Goal: Task Accomplishment & Management: Manage account settings

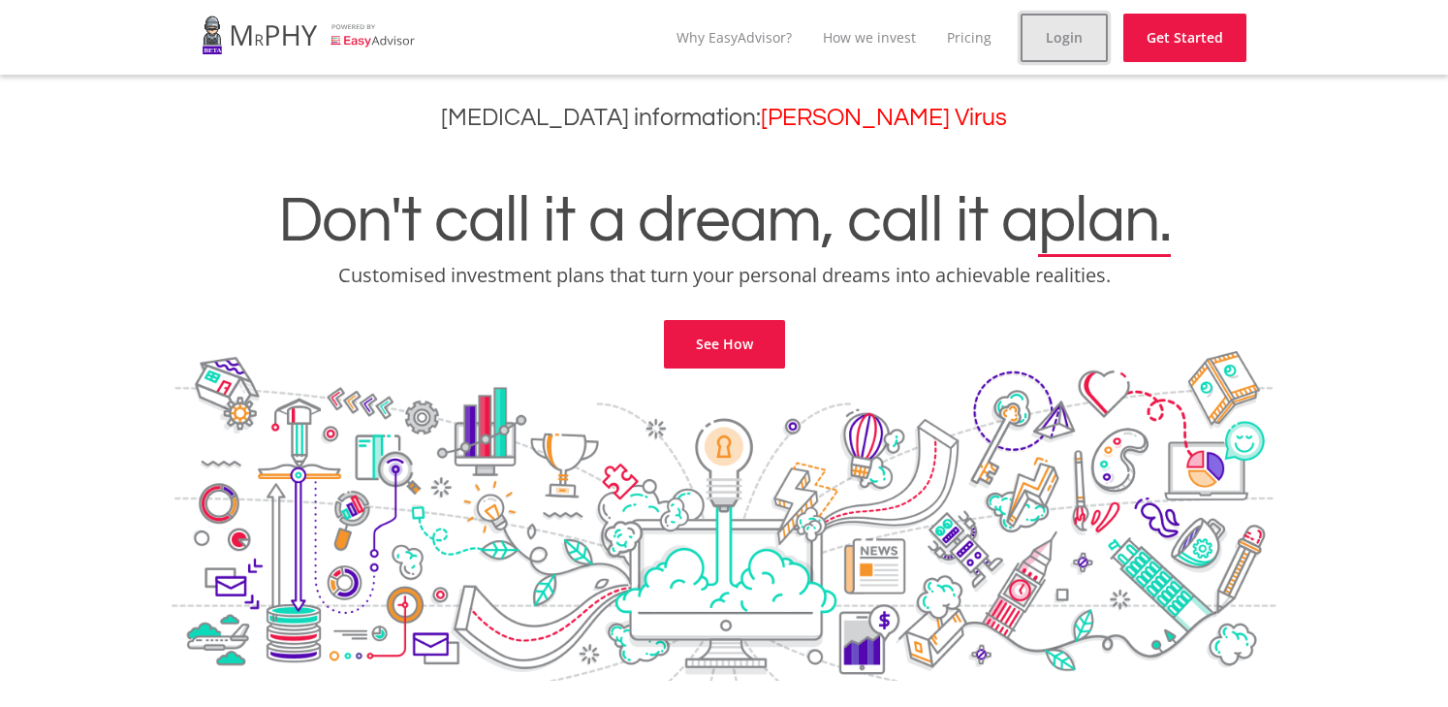
click at [1079, 41] on link "Login" at bounding box center [1064, 38] width 87 height 48
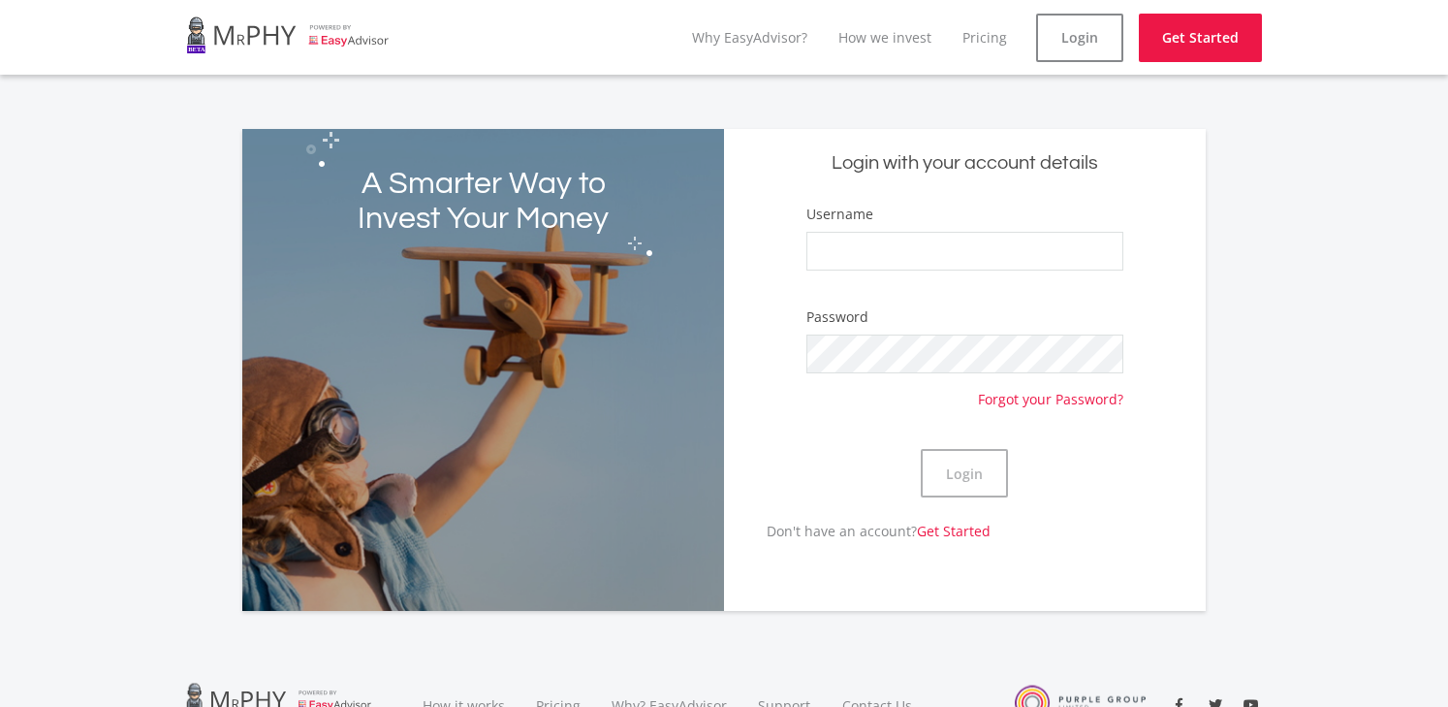
type input "[DEMOGRAPHIC_DATA]"
click at [962, 466] on button "Login" at bounding box center [964, 473] width 87 height 48
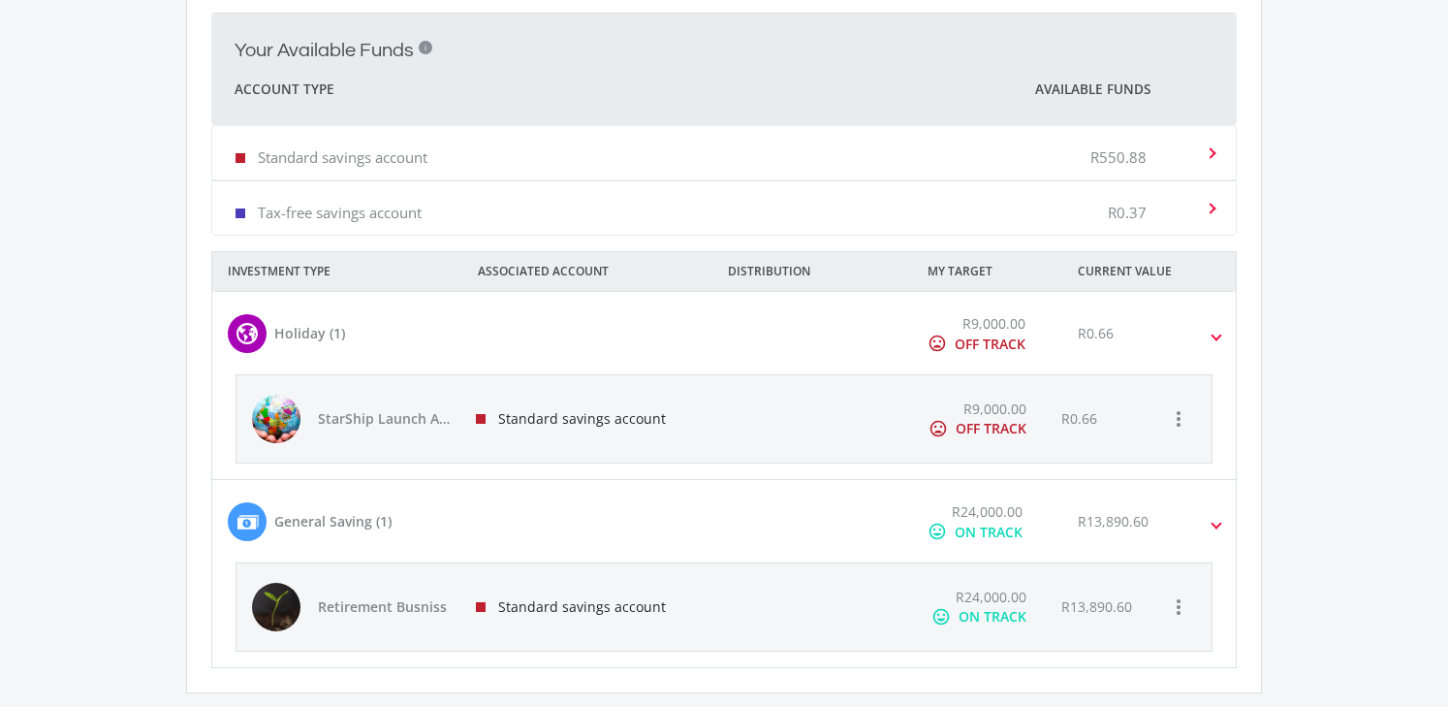
scroll to position [714, 0]
click at [485, 154] on div "Standard savings account R550.88" at bounding box center [720, 150] width 969 height 59
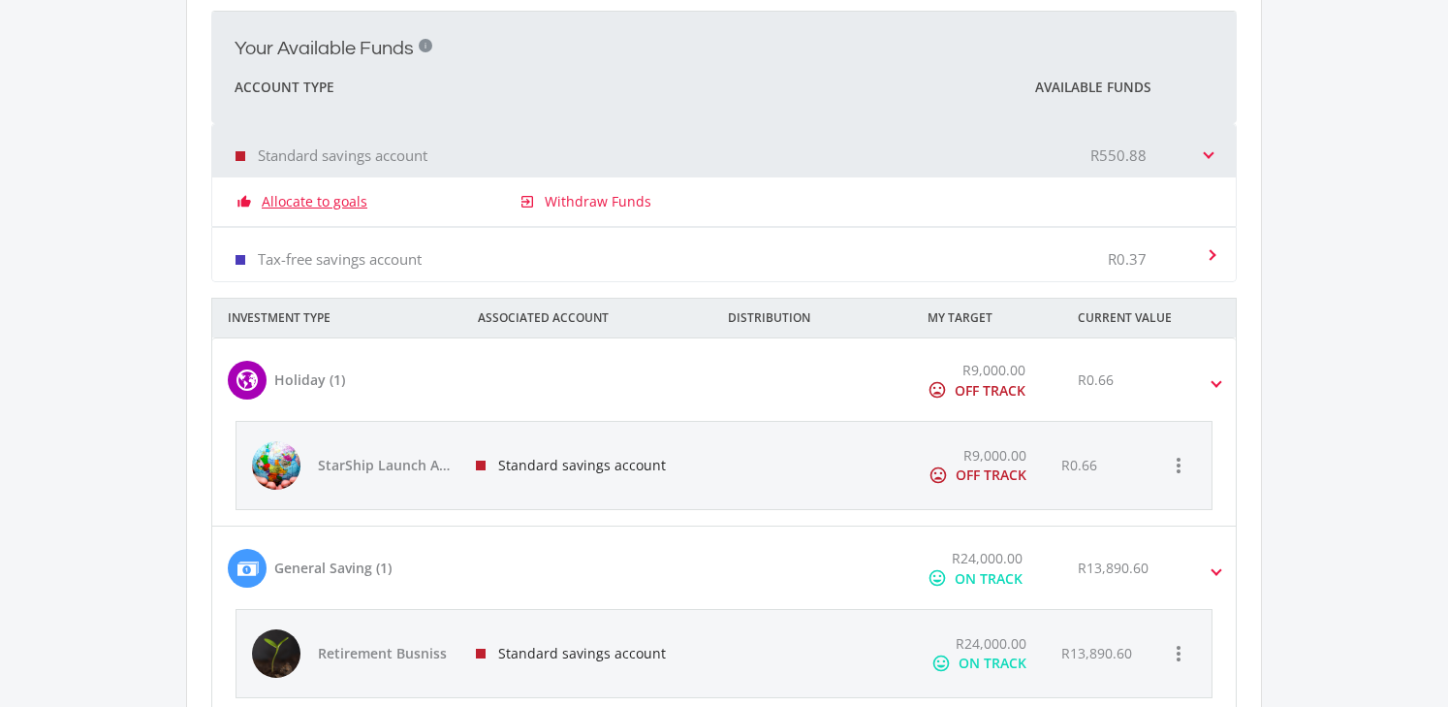
click at [312, 204] on link "Allocate to goals" at bounding box center [315, 201] width 106 height 19
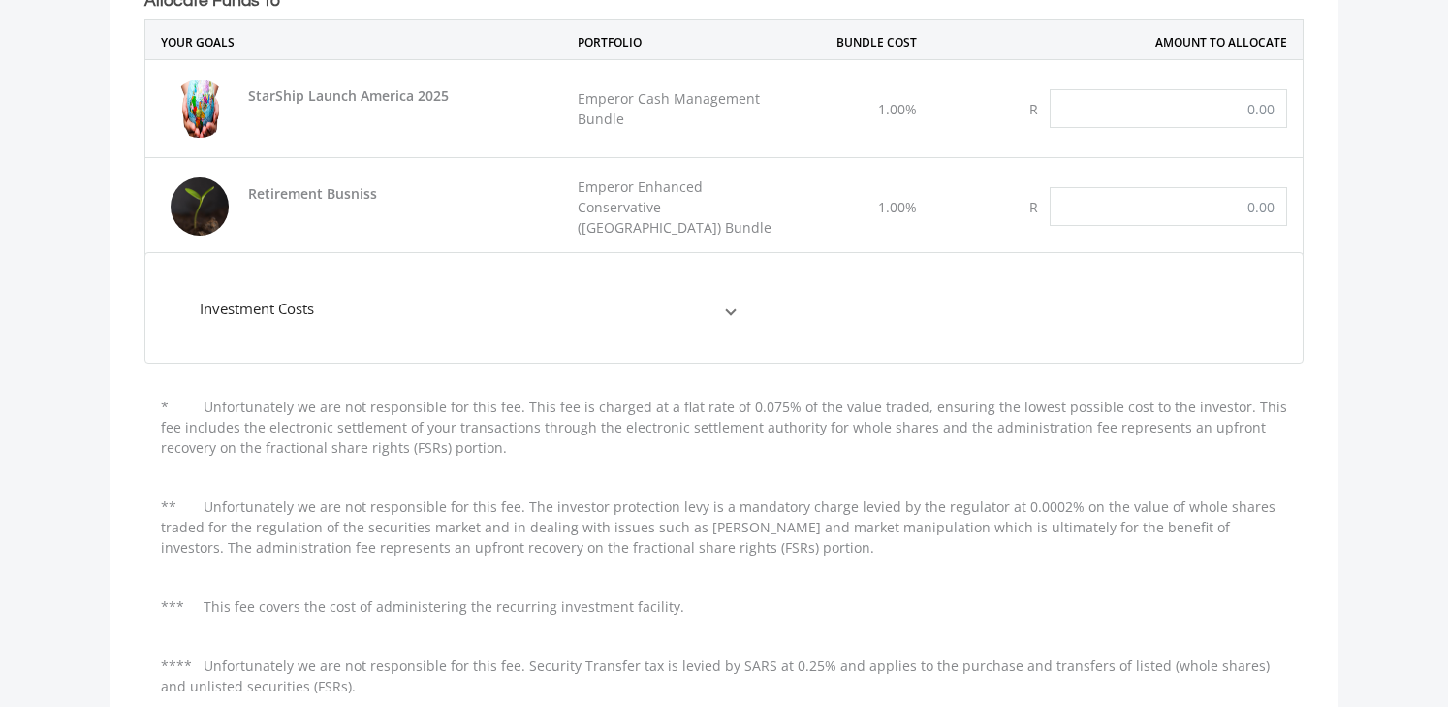
scroll to position [387, 0]
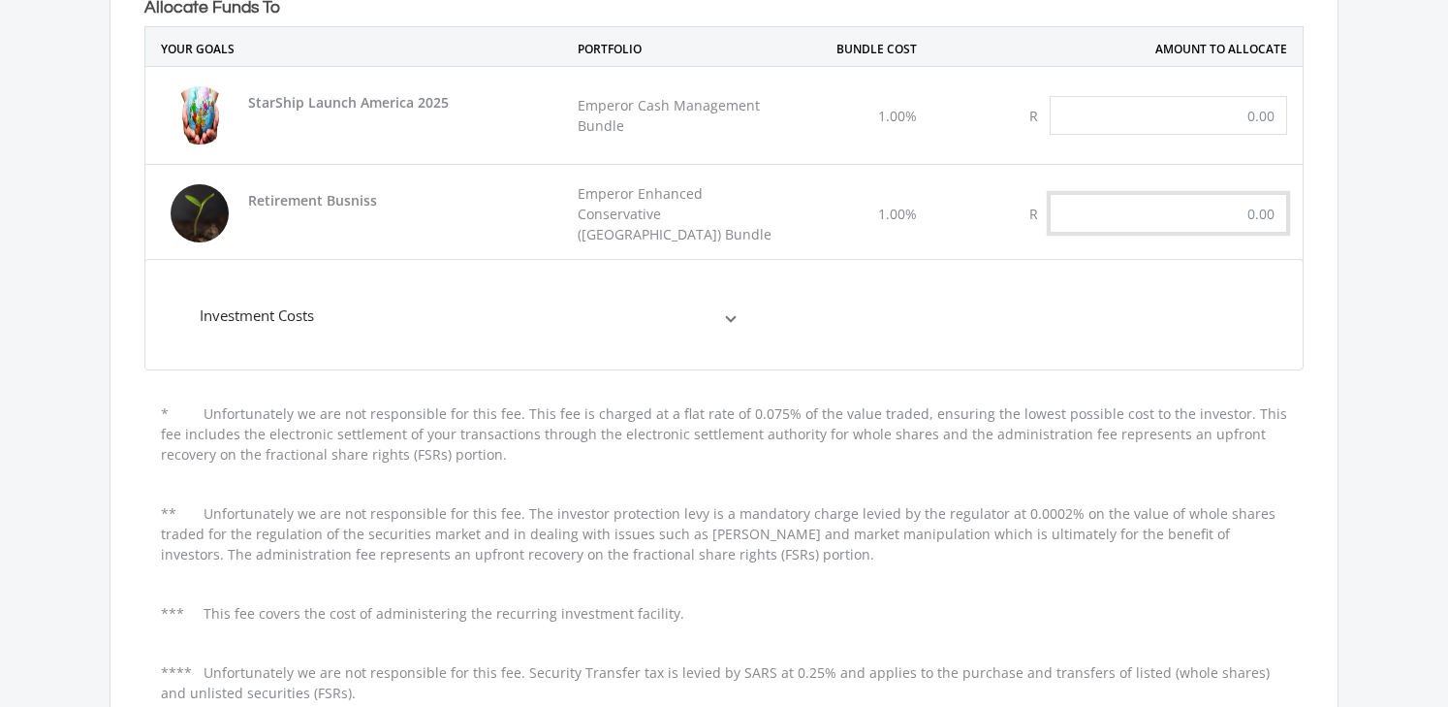
click at [1221, 228] on input "text" at bounding box center [1168, 213] width 237 height 39
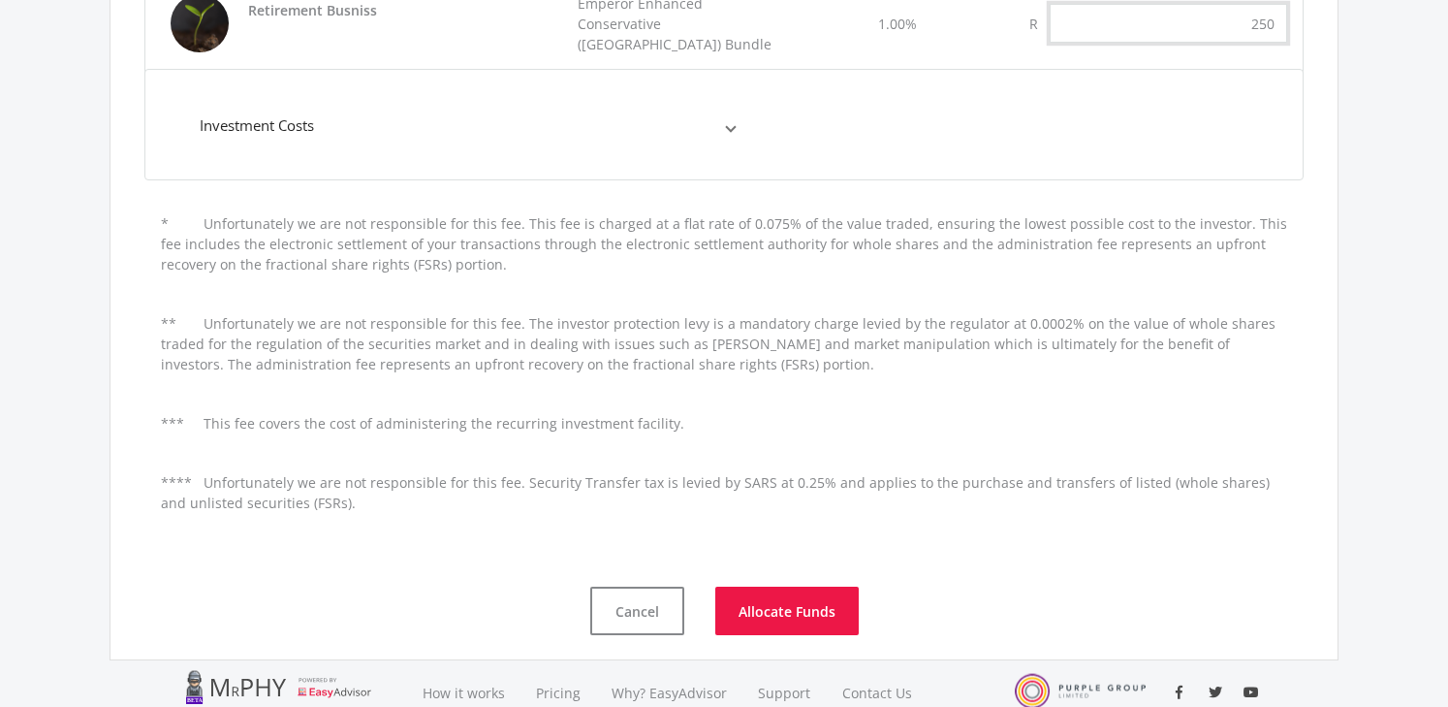
scroll to position [750, 0]
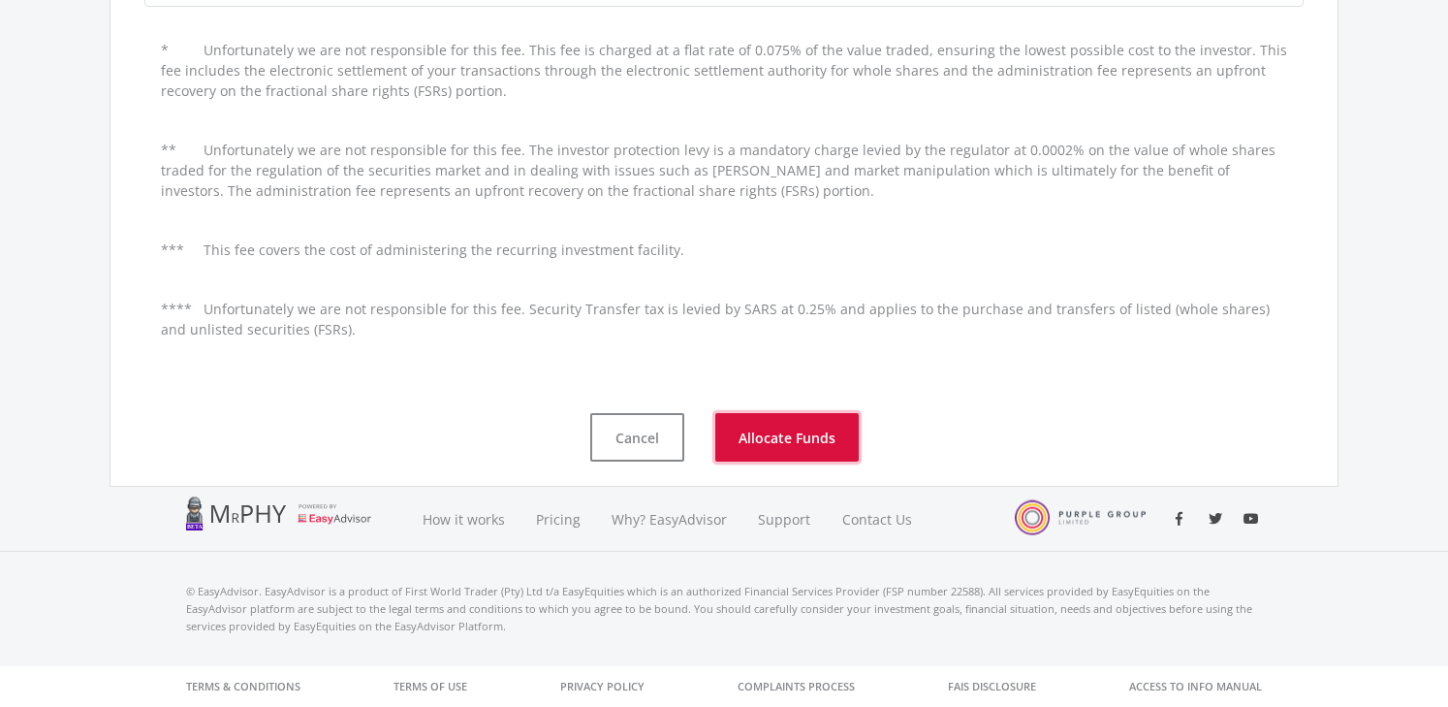
click at [793, 432] on button "Allocate Funds" at bounding box center [786, 437] width 143 height 48
type input "250.00"
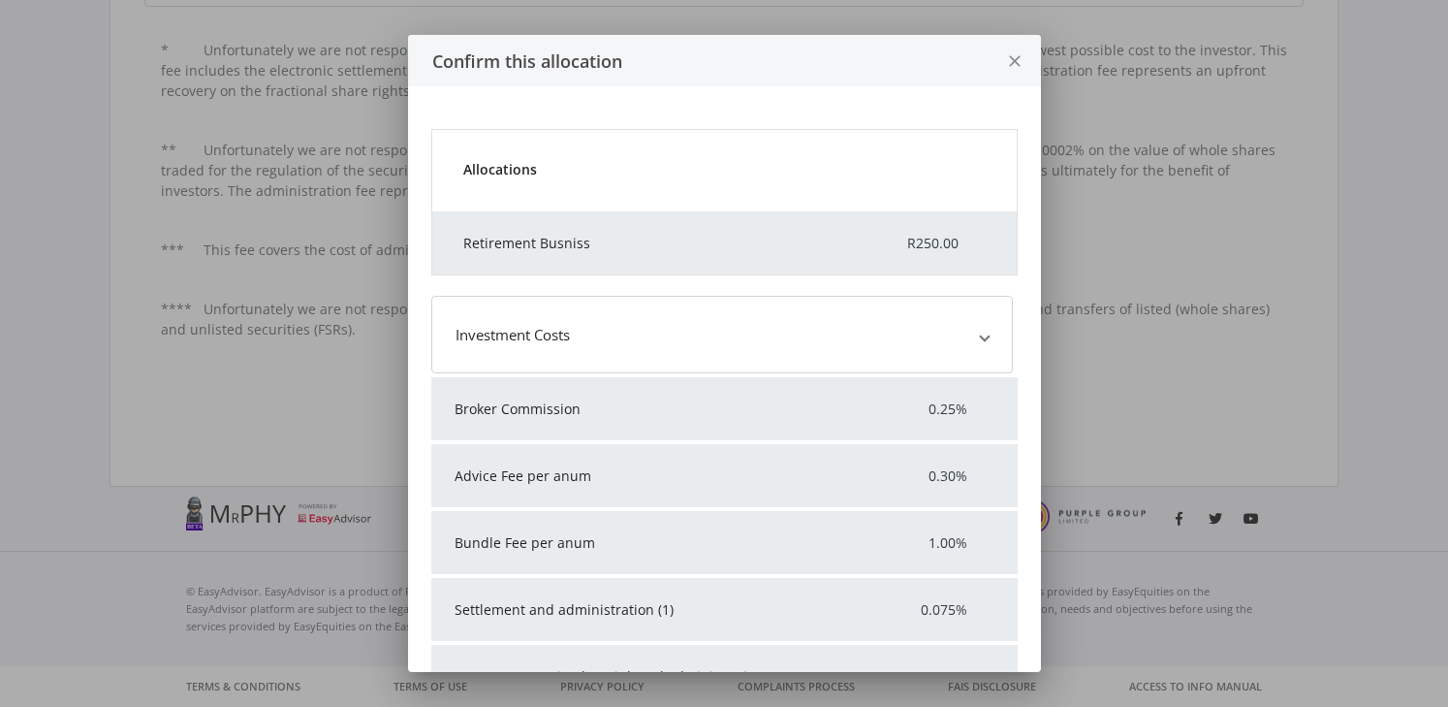
scroll to position [0, 0]
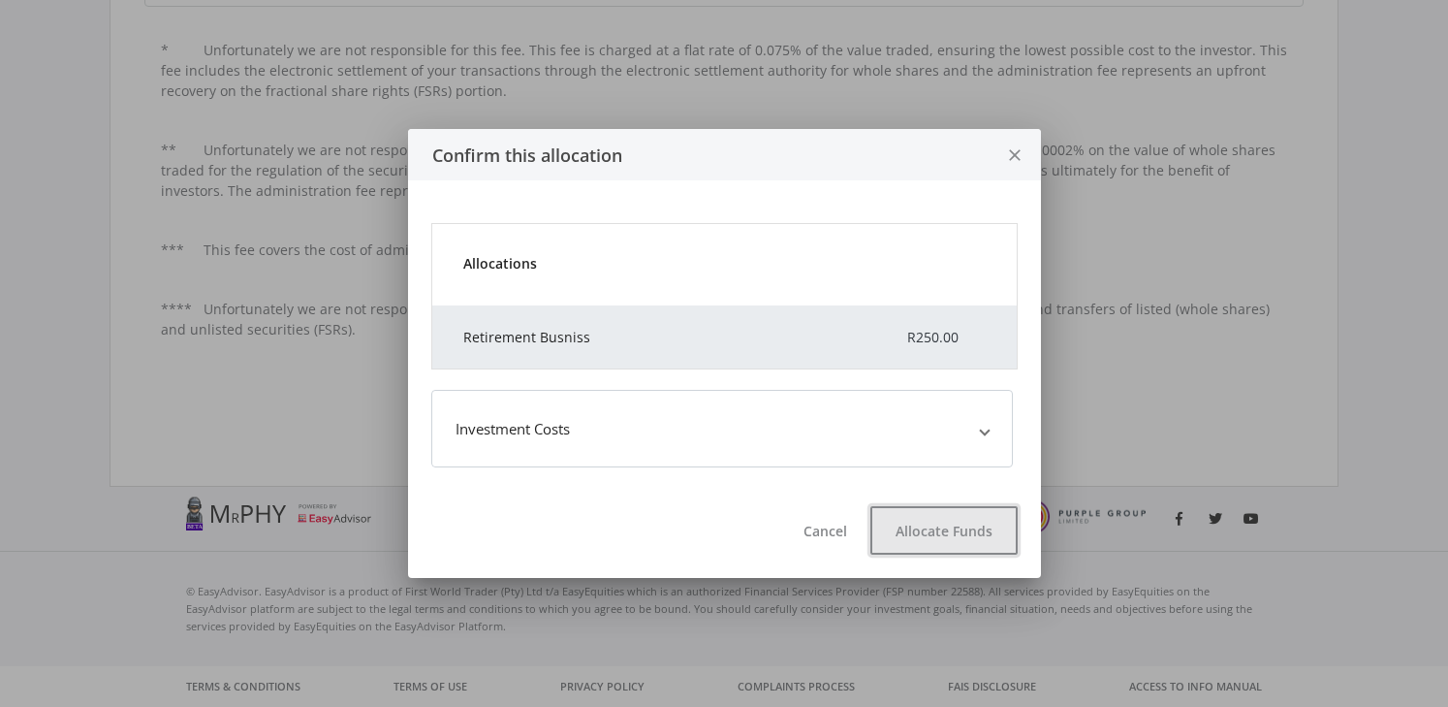
click at [952, 545] on button "Allocate Funds" at bounding box center [943, 530] width 147 height 48
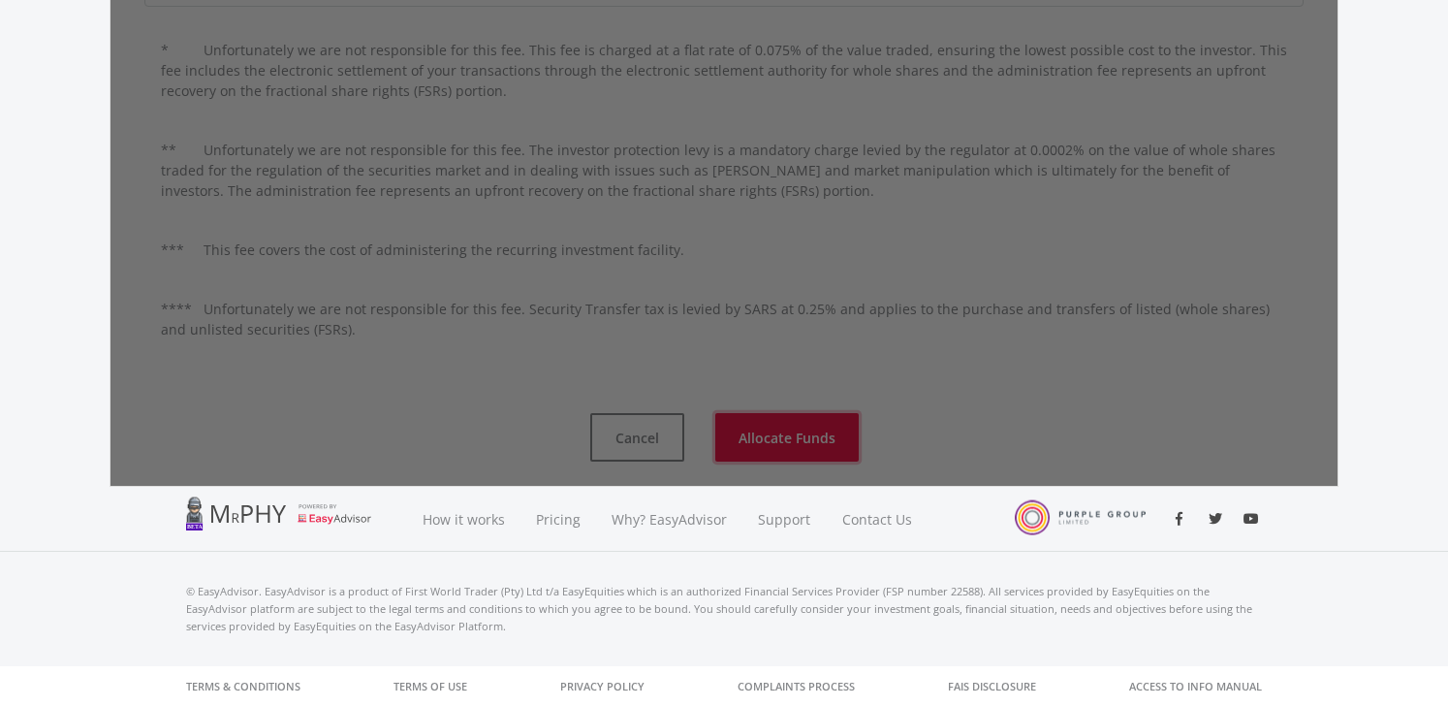
scroll to position [51, 0]
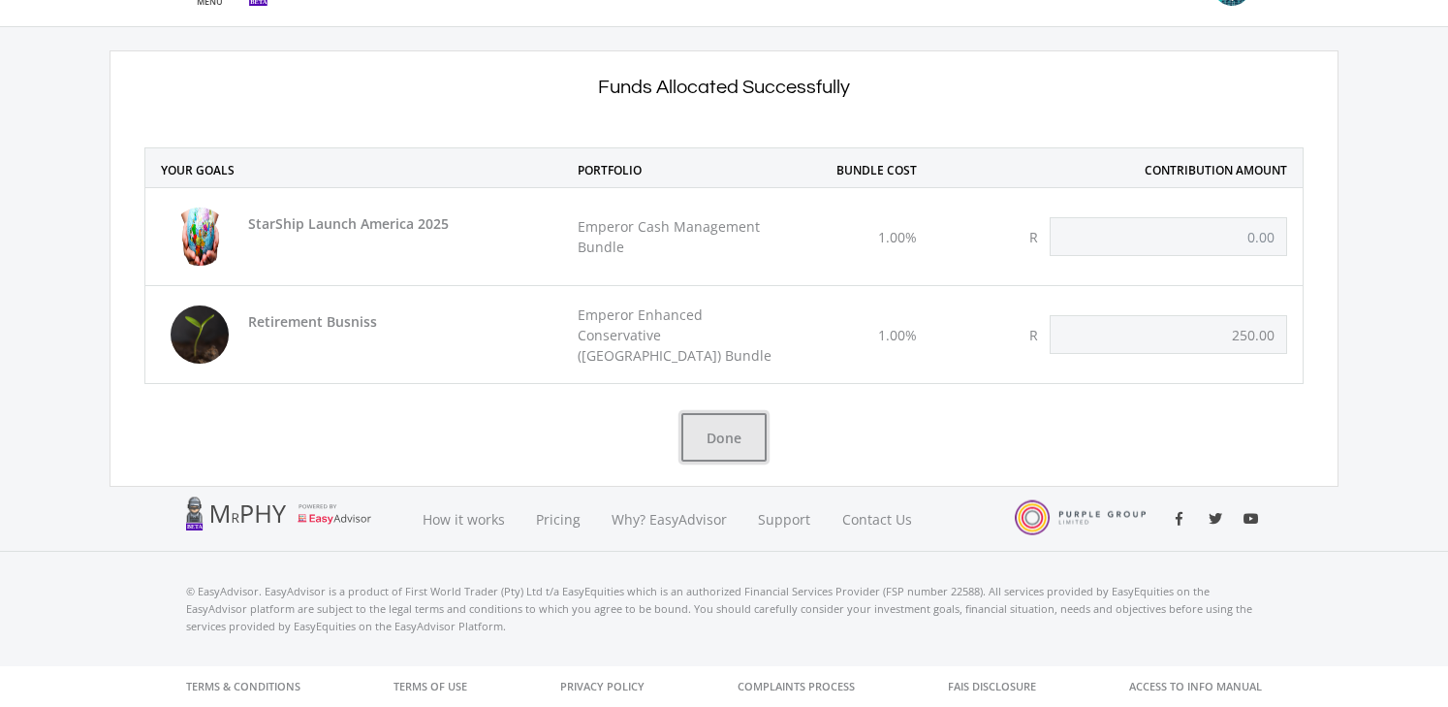
click at [720, 435] on button "Done" at bounding box center [723, 437] width 85 height 48
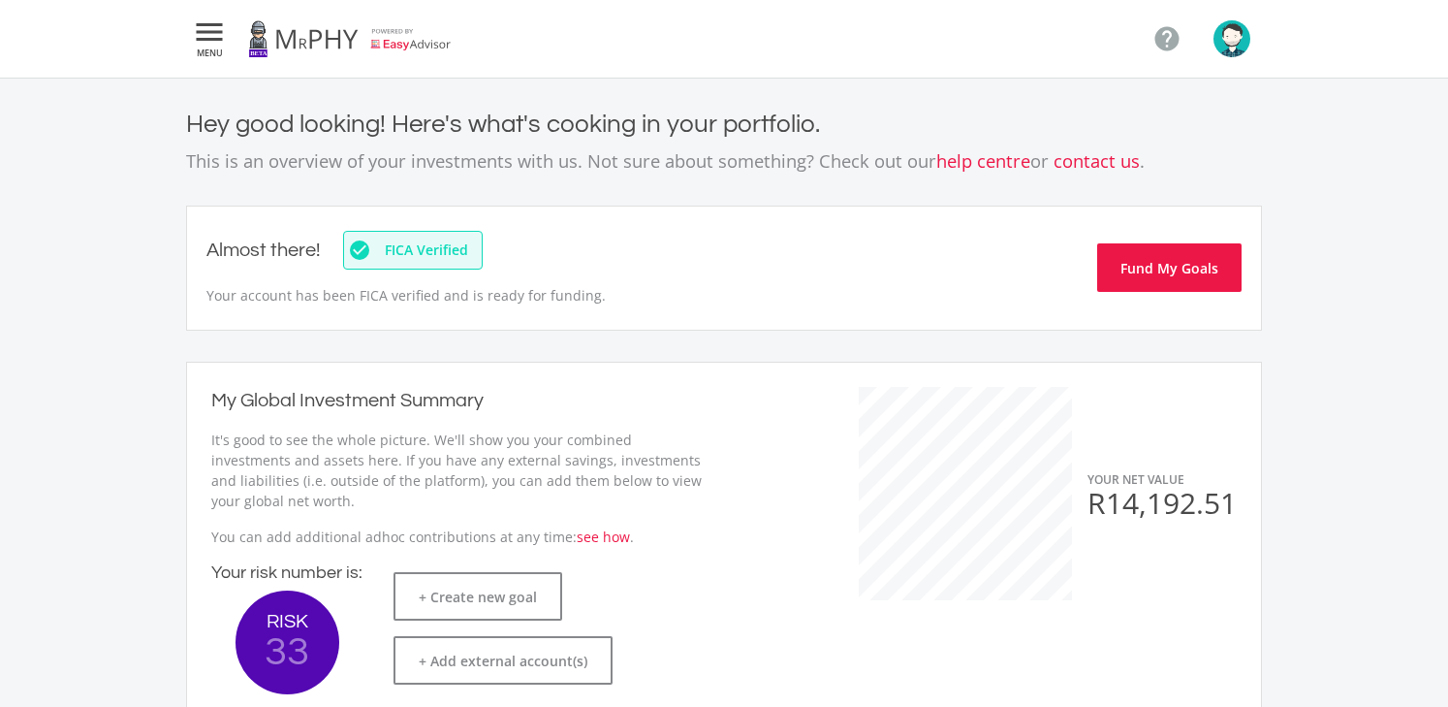
click at [206, 30] on icon "" at bounding box center [209, 31] width 35 height 23
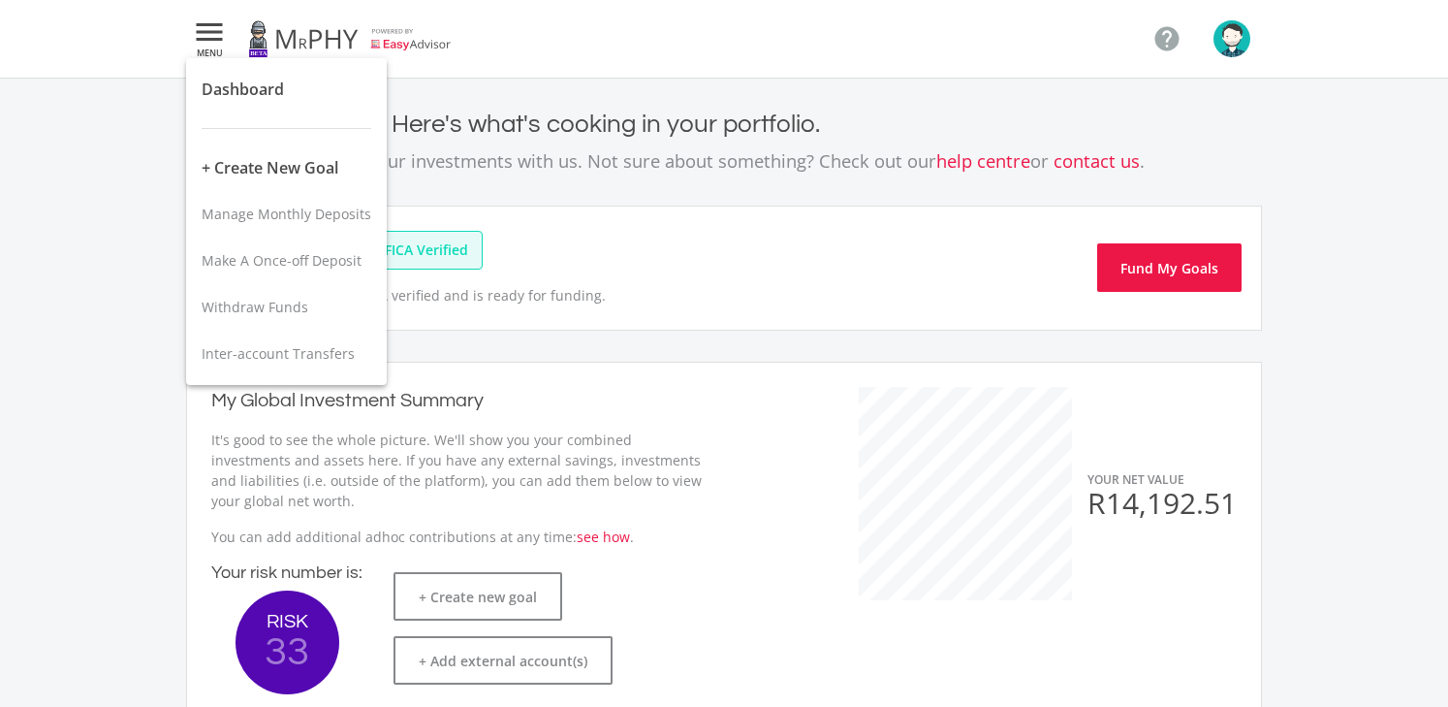
click at [773, 18] on div at bounding box center [724, 353] width 1448 height 707
